Goal: Communication & Community: Ask a question

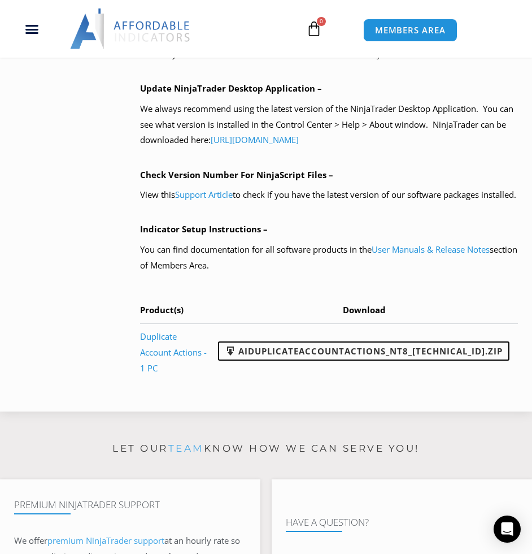
scroll to position [961, 0]
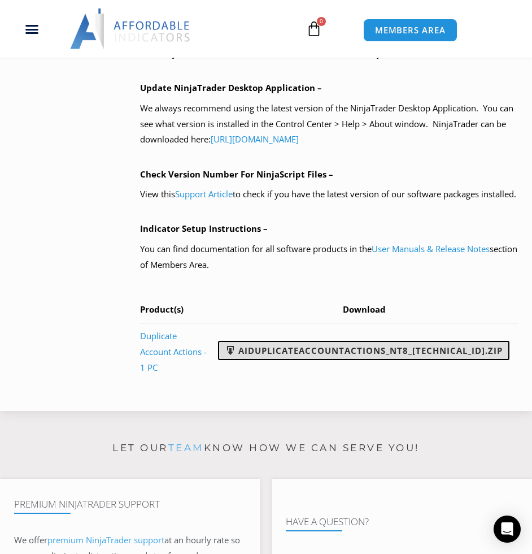
click at [306, 360] on link "AIDuplicateAccountActions_NT8_[TECHNICAL_ID].zip" at bounding box center [364, 350] width 292 height 19
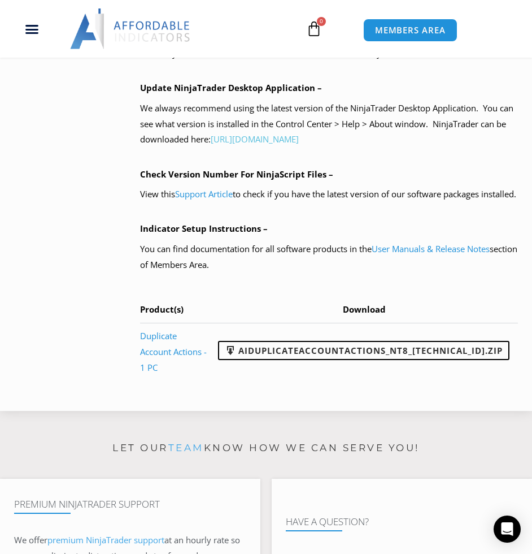
click at [299, 145] on link "[URL][DOMAIN_NAME]" at bounding box center [255, 138] width 88 height 11
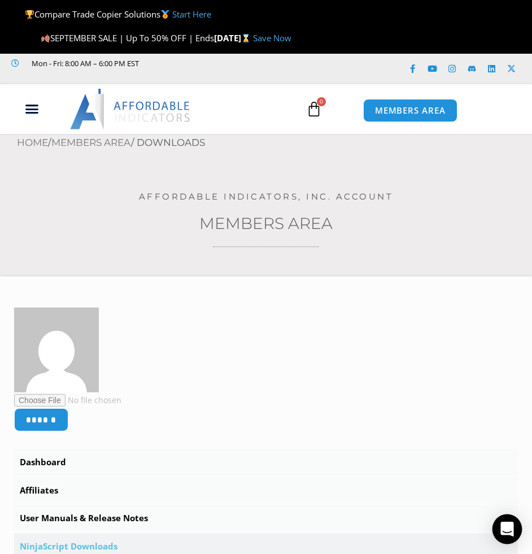
click at [511, 532] on icon "Open Intercom Messenger" at bounding box center [507, 529] width 15 height 15
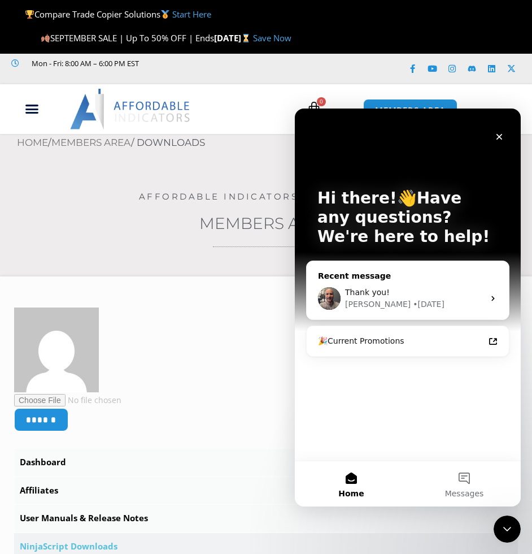
click at [396, 287] on div "Thank you!" at bounding box center [414, 293] width 139 height 12
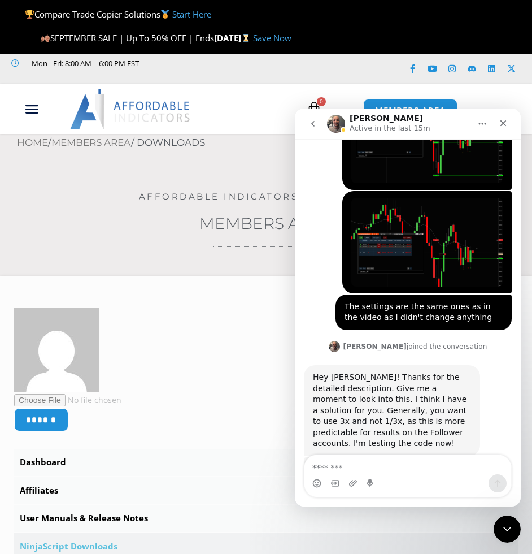
scroll to position [2541, 0]
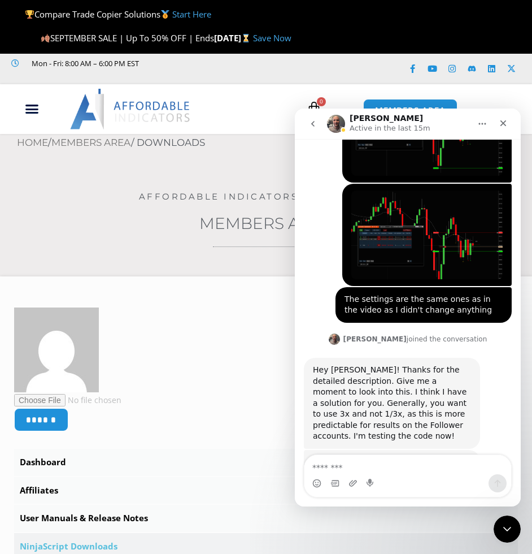
click at [376, 474] on textarea "Message…" at bounding box center [408, 464] width 207 height 19
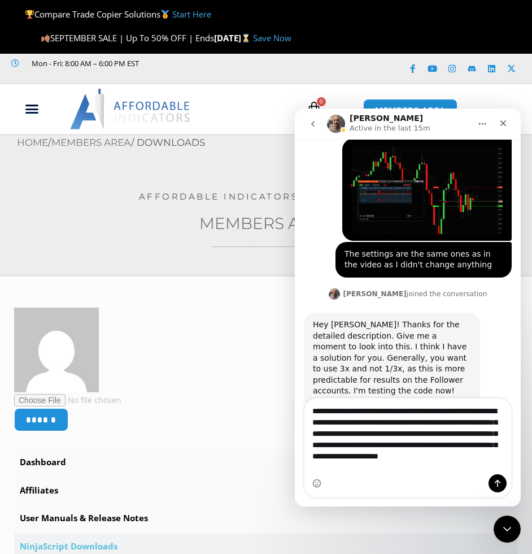
scroll to position [2597, 0]
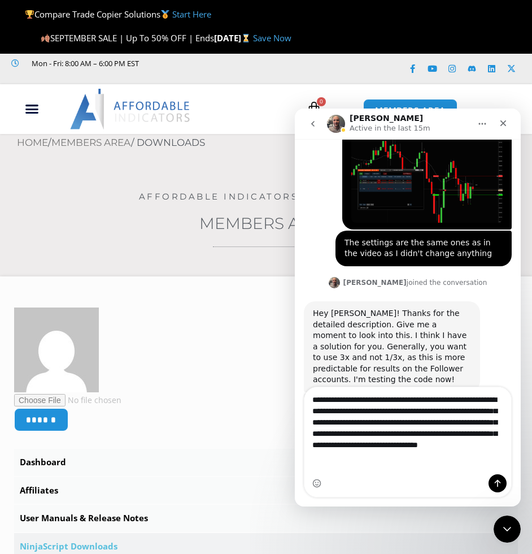
type textarea "**********"
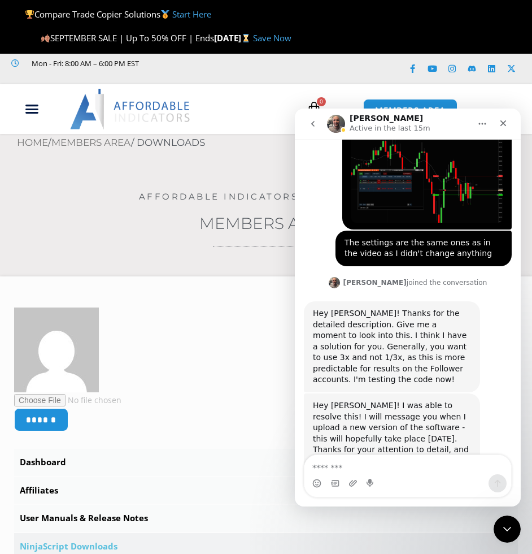
scroll to position [2656, 0]
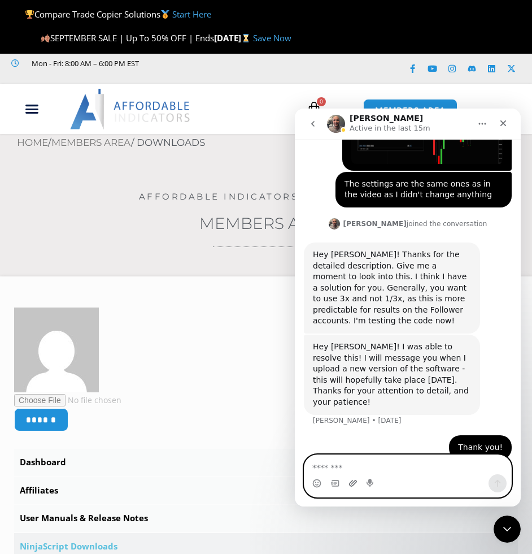
click at [354, 482] on icon "Upload attachment" at bounding box center [353, 483] width 8 height 6
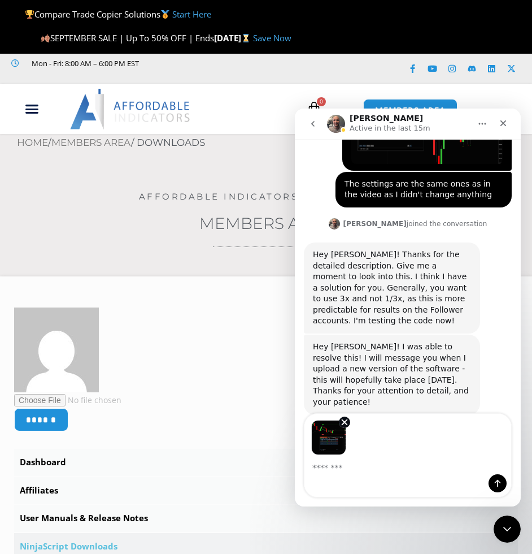
scroll to position [2697, 0]
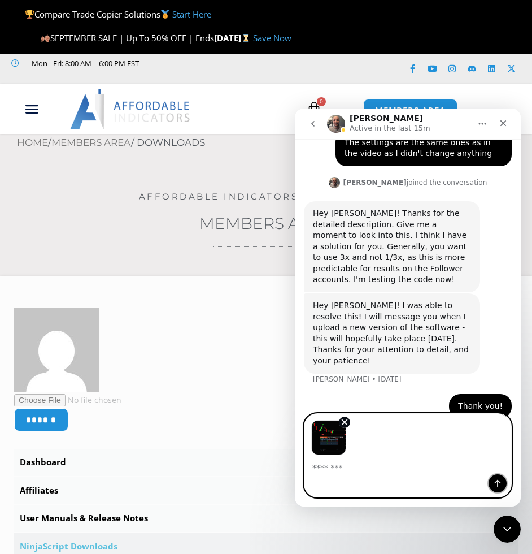
click at [495, 486] on icon "Send a message…" at bounding box center [497, 483] width 9 height 9
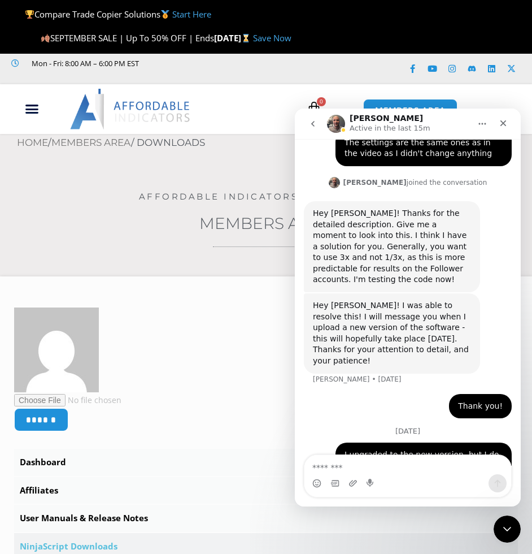
scroll to position [2817, 0]
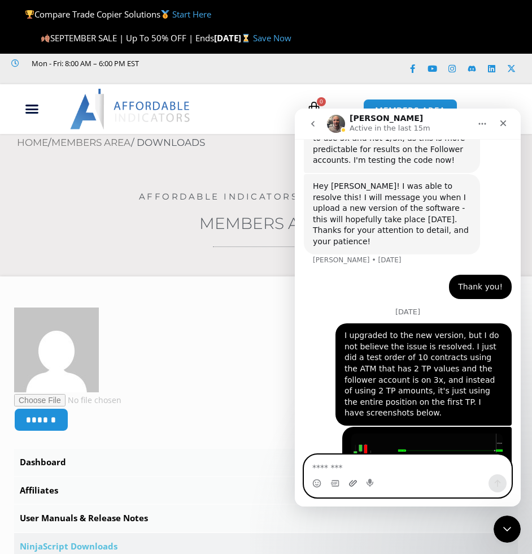
click at [352, 484] on icon "Upload attachment" at bounding box center [353, 483] width 8 height 6
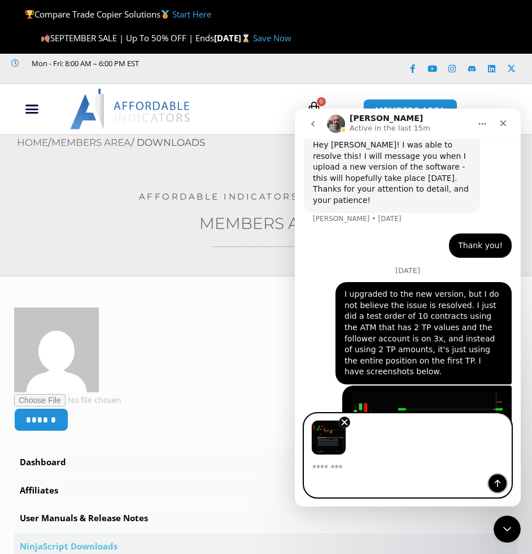
click at [500, 484] on icon "Send a message…" at bounding box center [497, 483] width 9 height 9
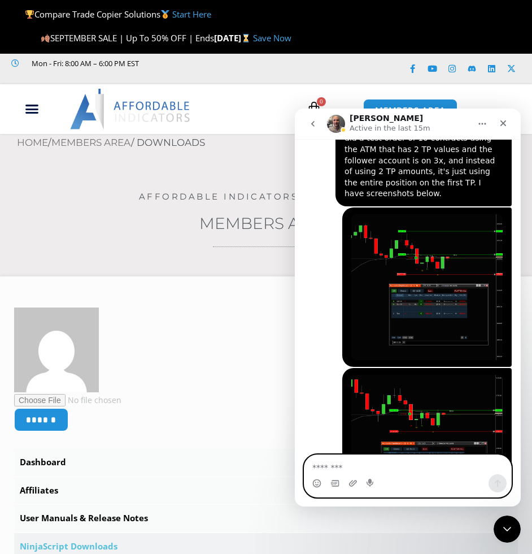
scroll to position [3073, 0]
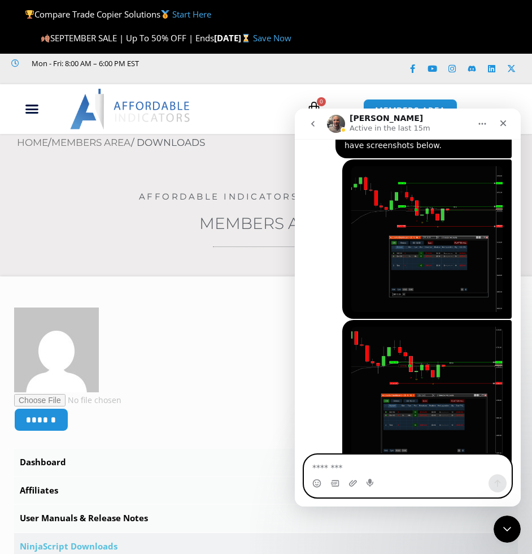
click at [419, 466] on textarea "Message…" at bounding box center [408, 464] width 207 height 19
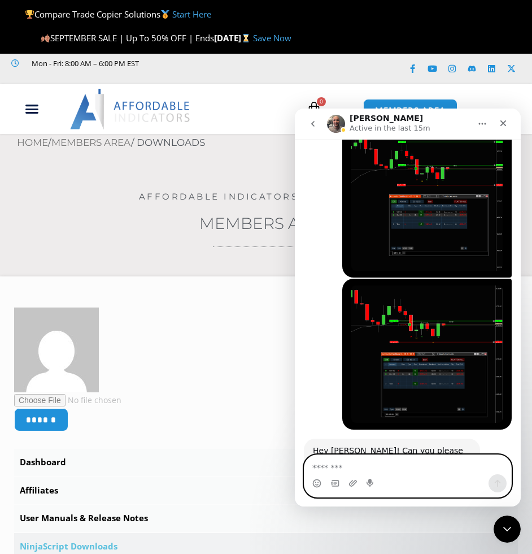
scroll to position [3164, 0]
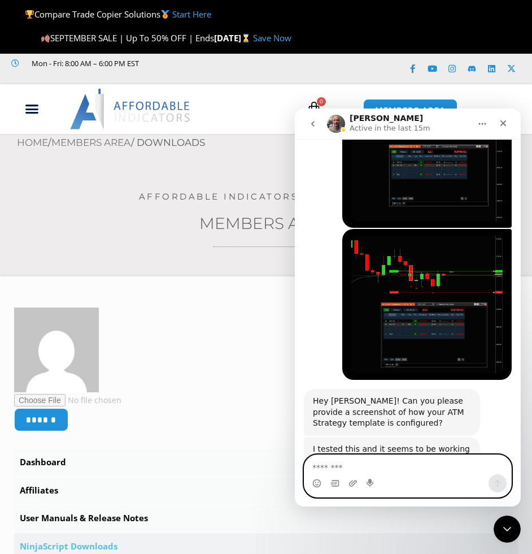
click at [388, 469] on textarea "Message…" at bounding box center [408, 464] width 207 height 19
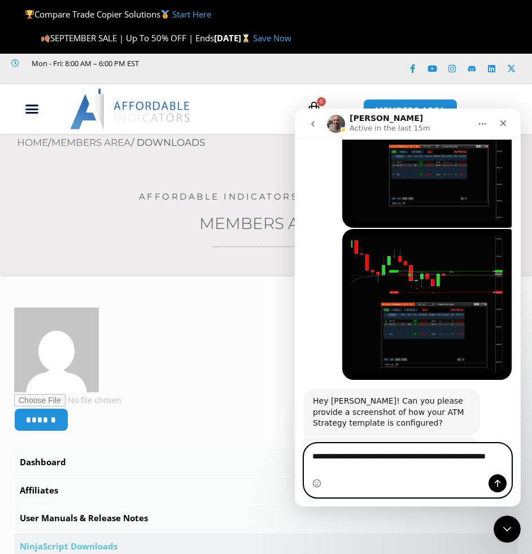
scroll to position [3175, 0]
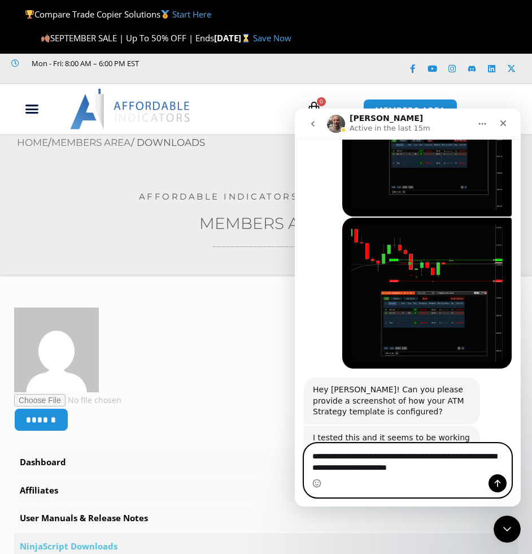
click at [487, 460] on textarea "**********" at bounding box center [408, 459] width 207 height 31
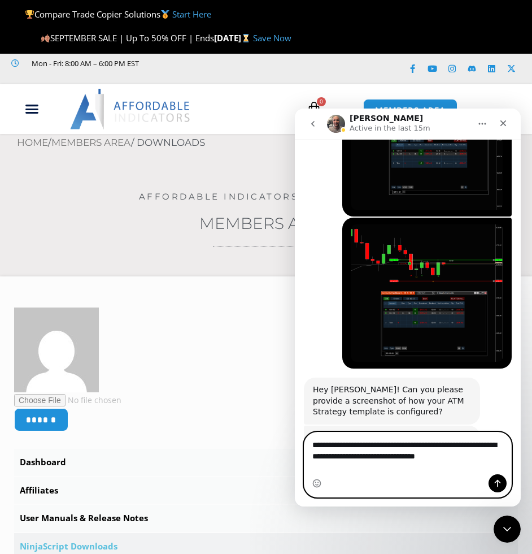
type textarea "**********"
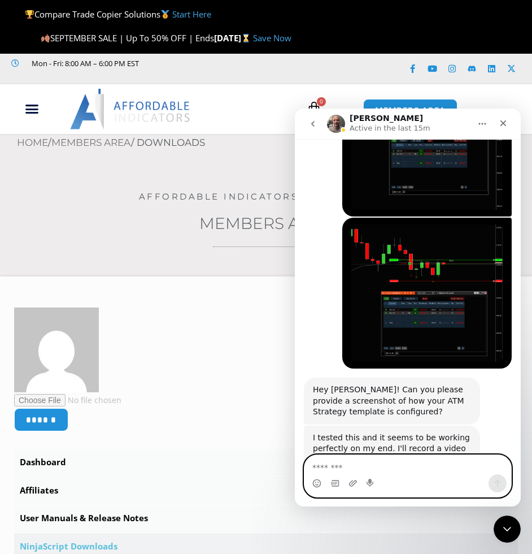
scroll to position [3212, 0]
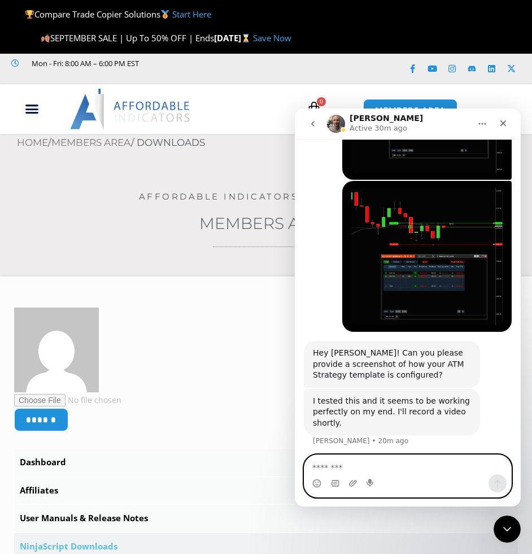
click at [402, 468] on textarea "Message…" at bounding box center [408, 464] width 207 height 19
paste textarea "**********"
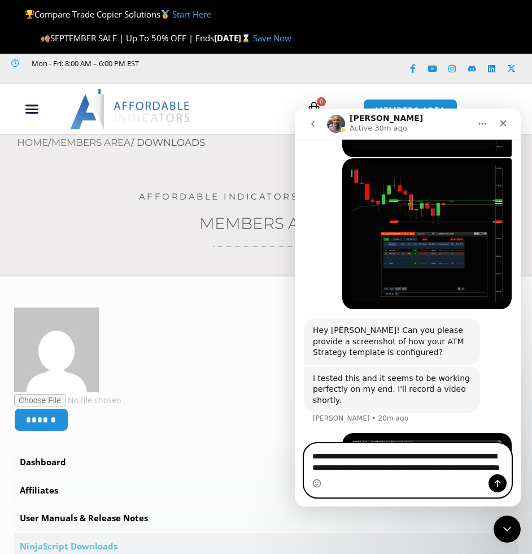
type textarea "**********"
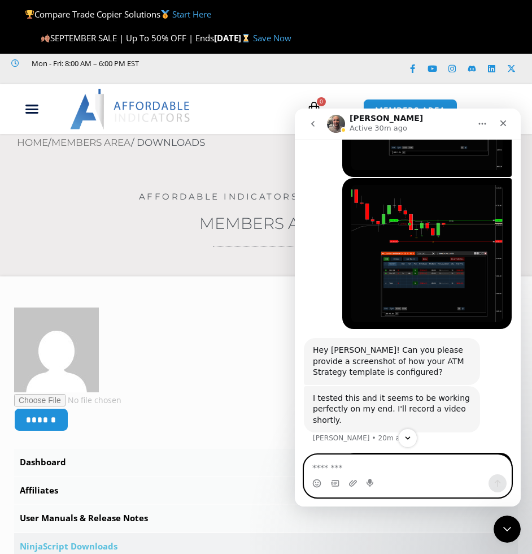
scroll to position [3271, 0]
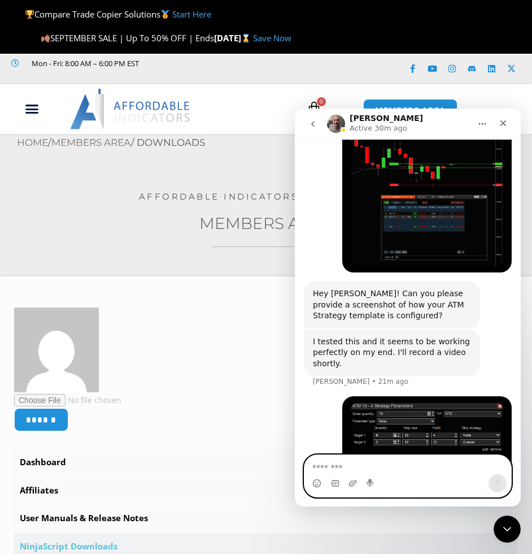
click at [432, 470] on textarea "Message…" at bounding box center [408, 464] width 207 height 19
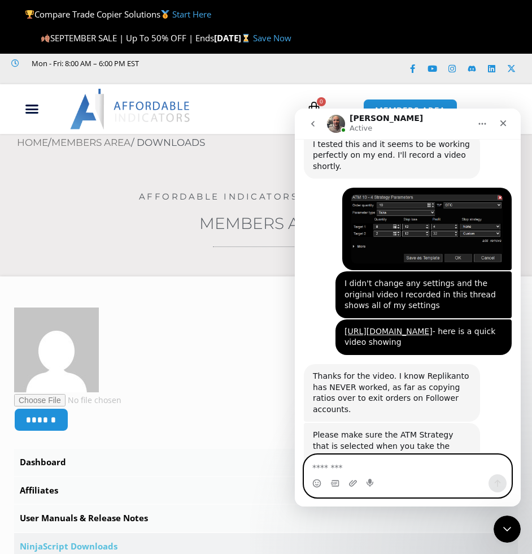
scroll to position [3471, 0]
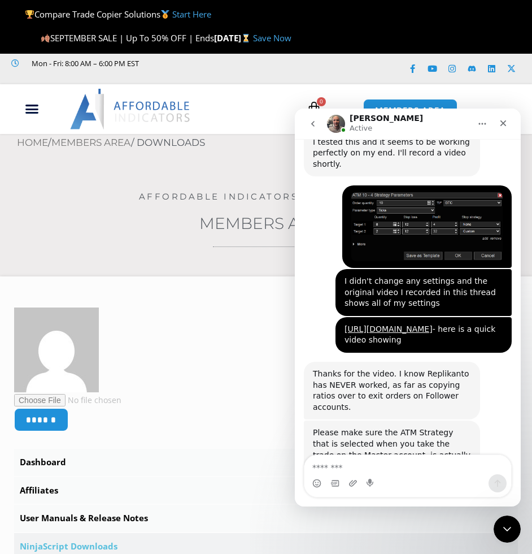
click at [393, 497] on div "I can't see this in the video. I also can't see the 'Accounts Dashboard' window…" at bounding box center [392, 513] width 158 height 33
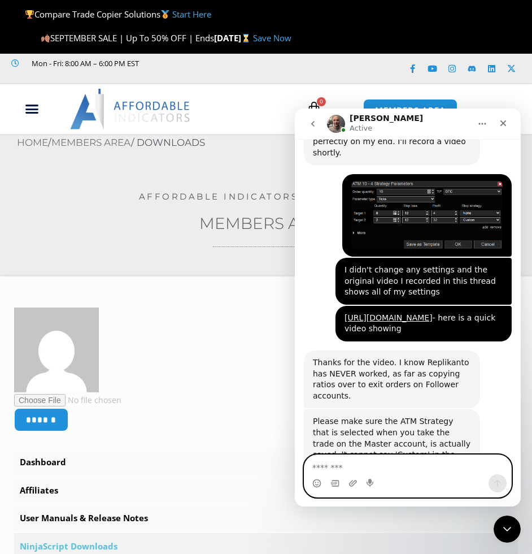
click at [395, 458] on textarea "Message…" at bounding box center [408, 464] width 207 height 19
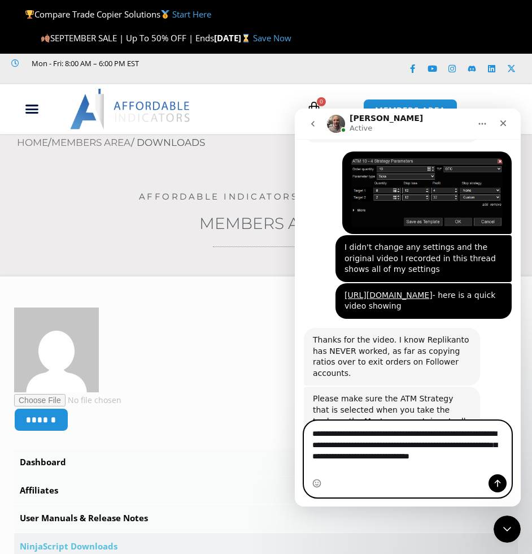
scroll to position [3516, 0]
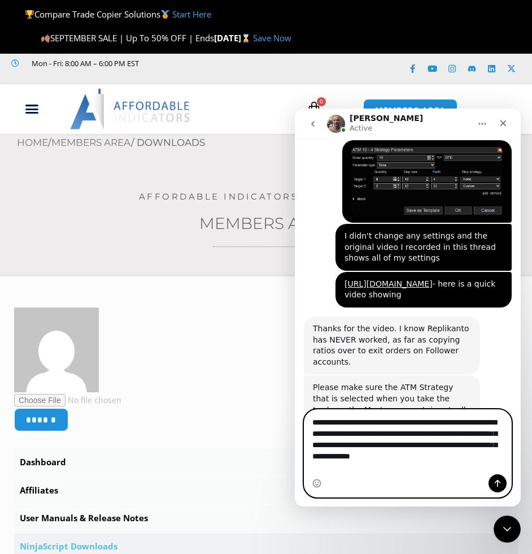
type textarea "**********"
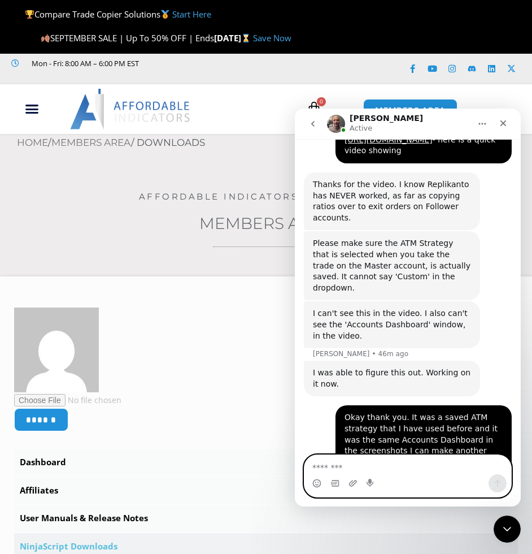
scroll to position [3663, 0]
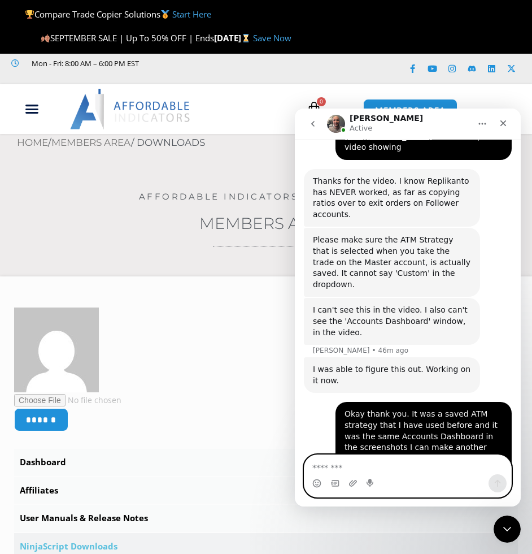
click at [390, 465] on textarea "Message…" at bounding box center [408, 464] width 207 height 19
type textarea "*********"
